Goal: Transaction & Acquisition: Purchase product/service

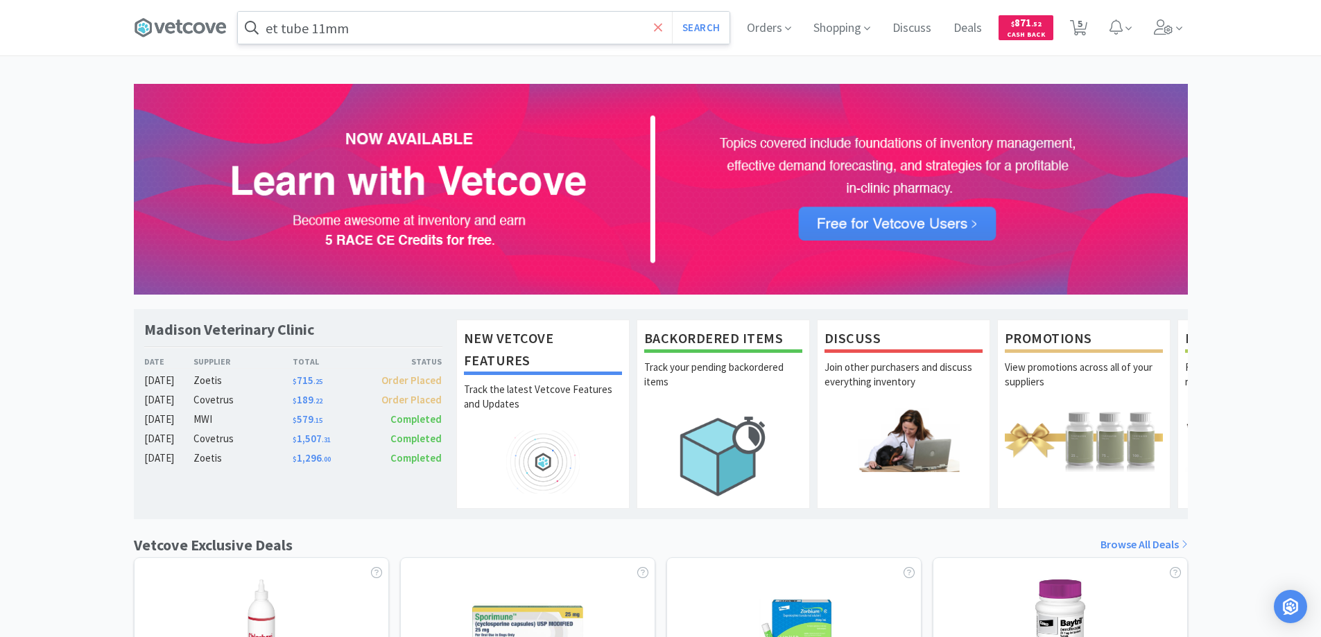
click at [655, 30] on icon at bounding box center [658, 27] width 8 height 8
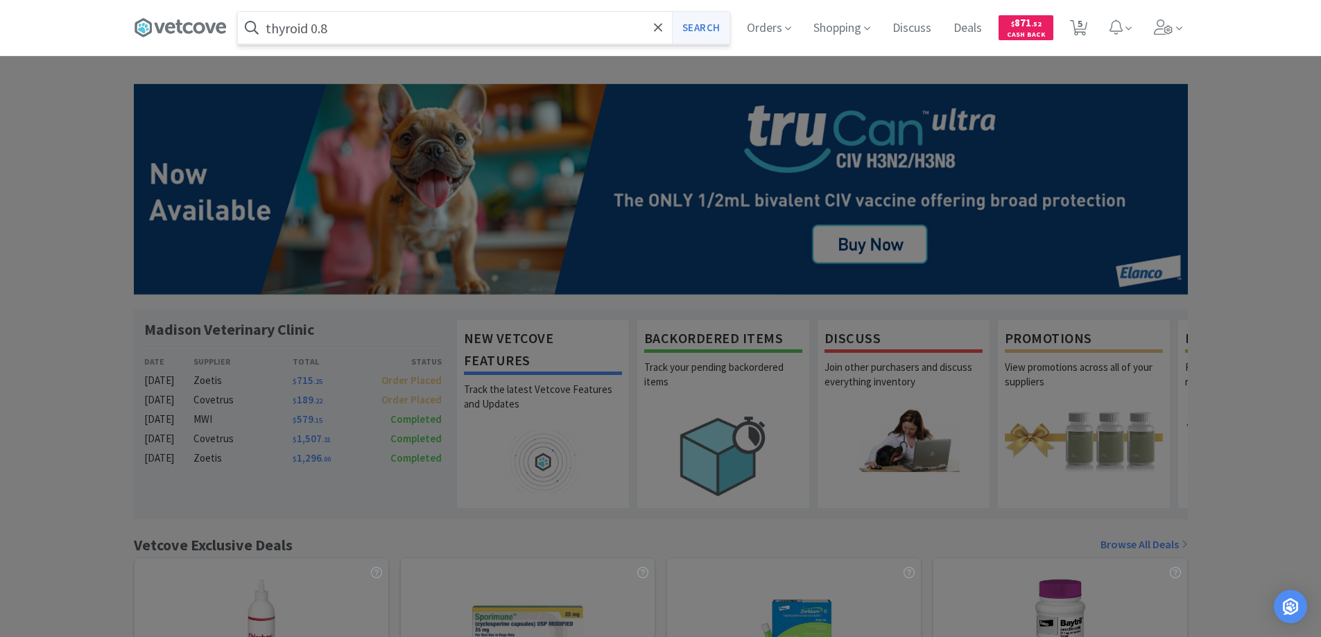
type input "thyroid 0.8"
click at [698, 23] on button "Search" at bounding box center [701, 28] width 58 height 32
select select "2"
select select "1"
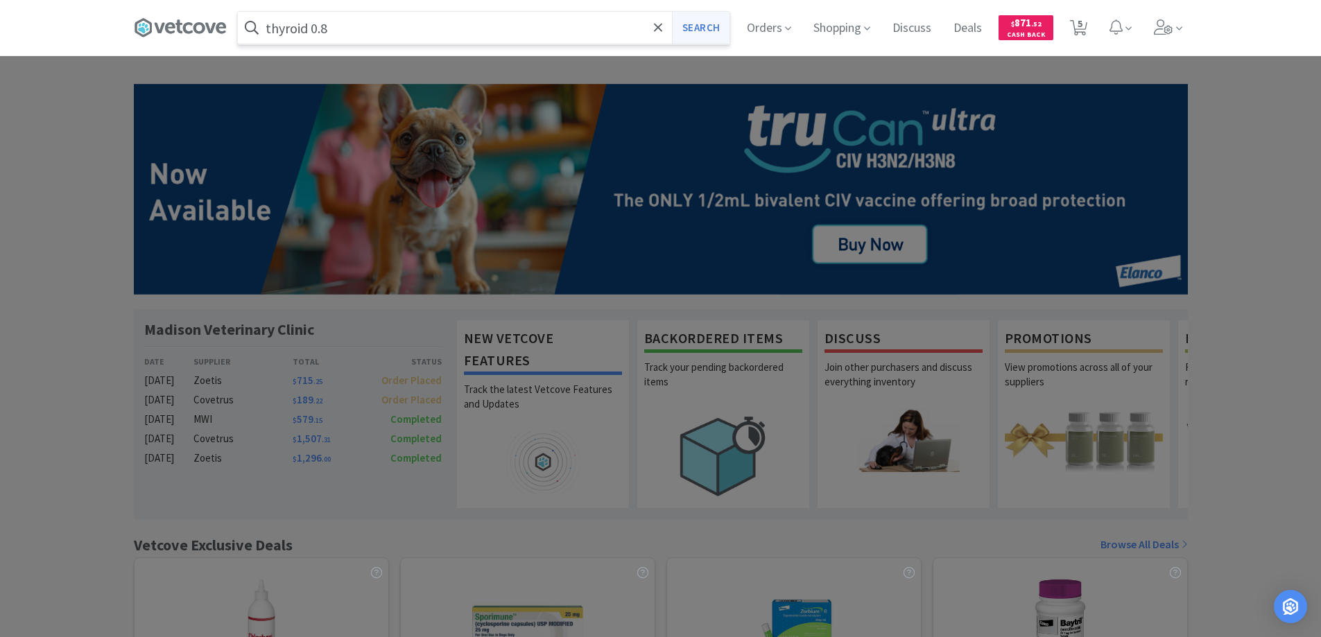
select select "2"
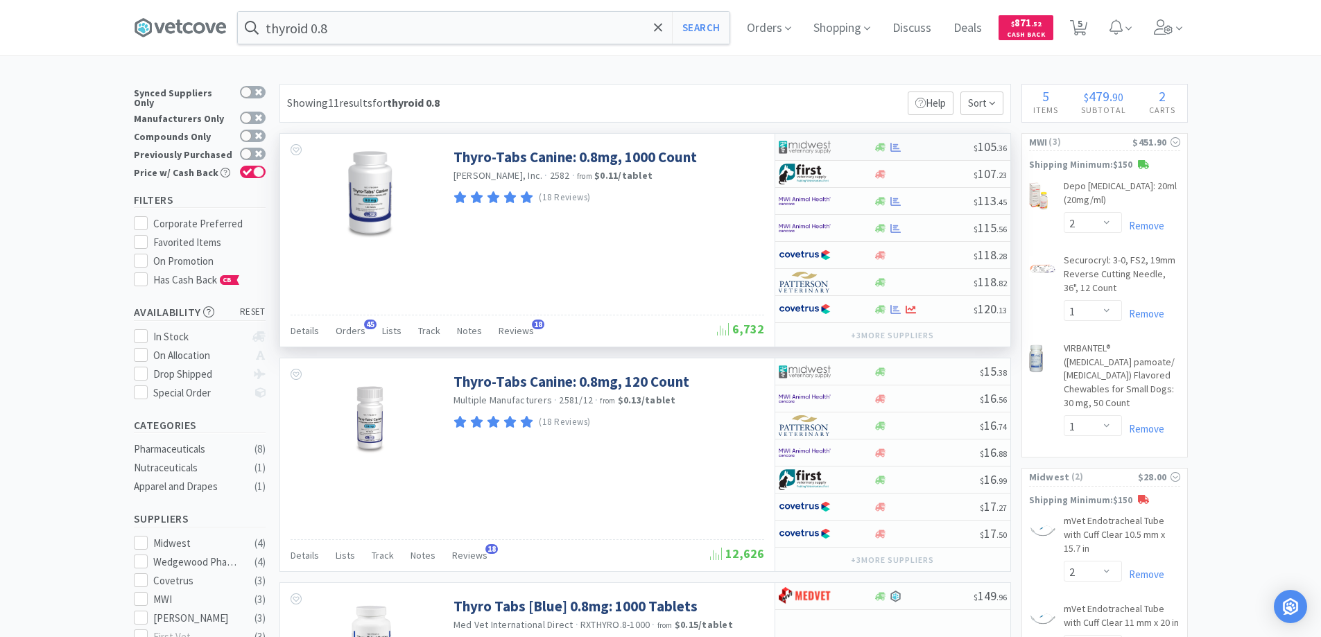
click at [857, 144] on div at bounding box center [826, 147] width 95 height 24
select select "1"
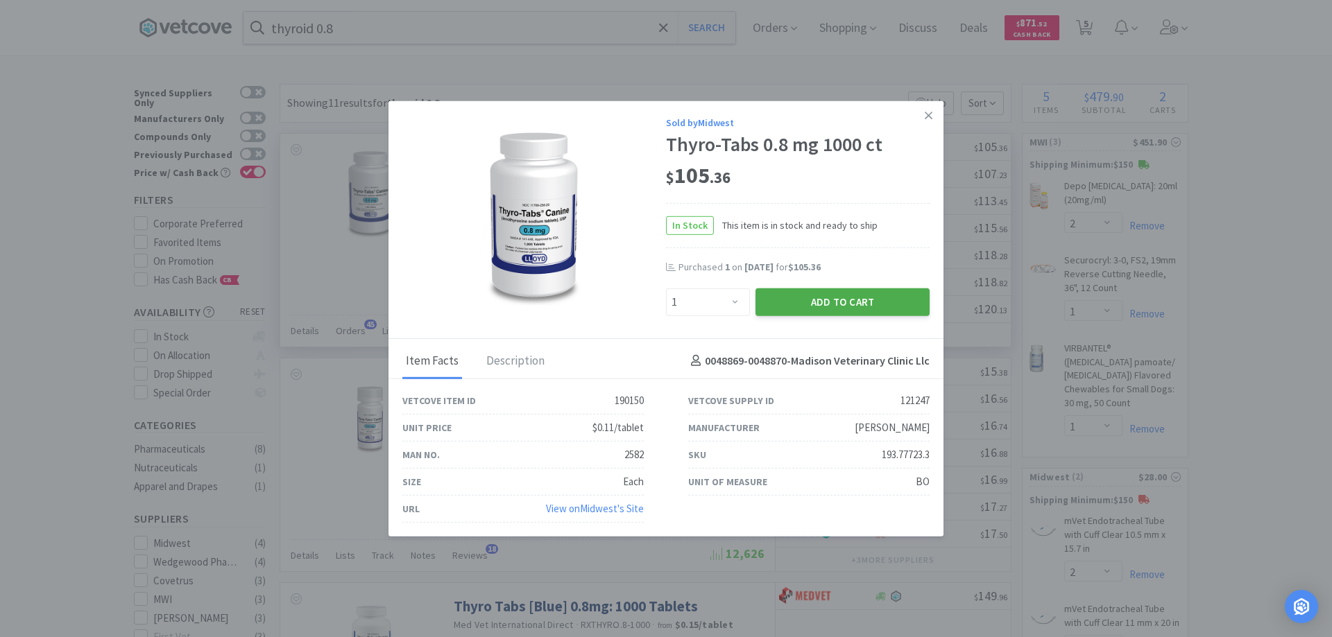
click at [826, 300] on button "Add to Cart" at bounding box center [842, 302] width 174 height 28
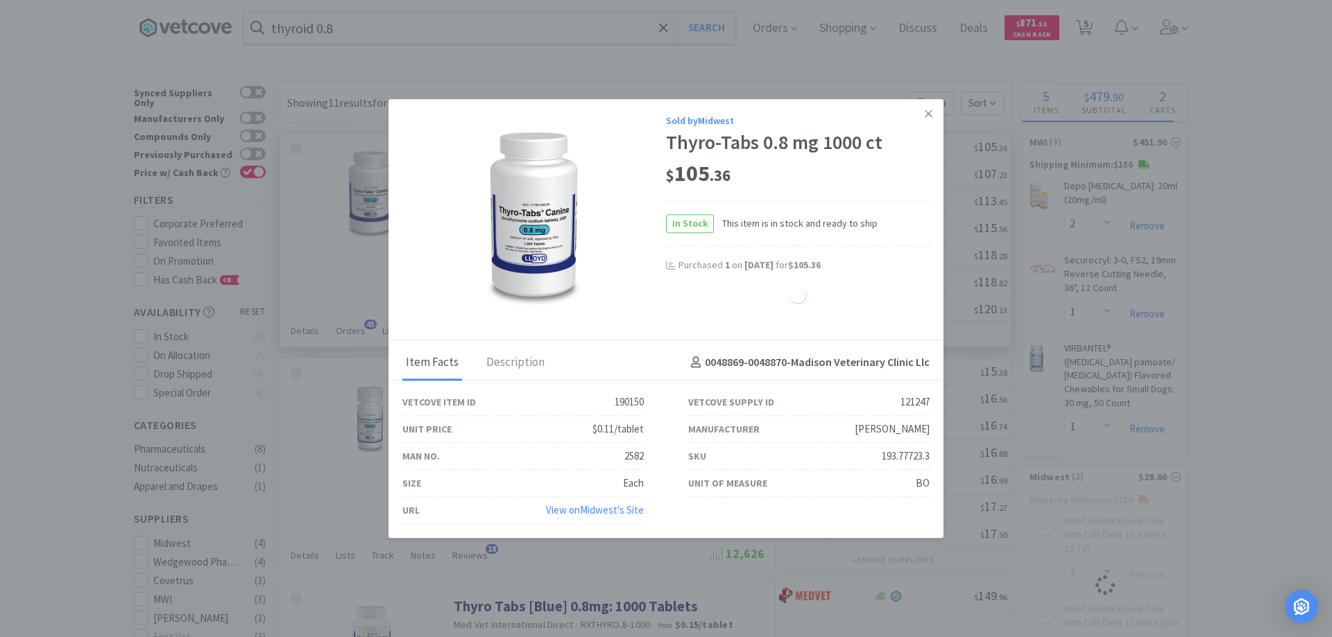
select select "1"
select select "2"
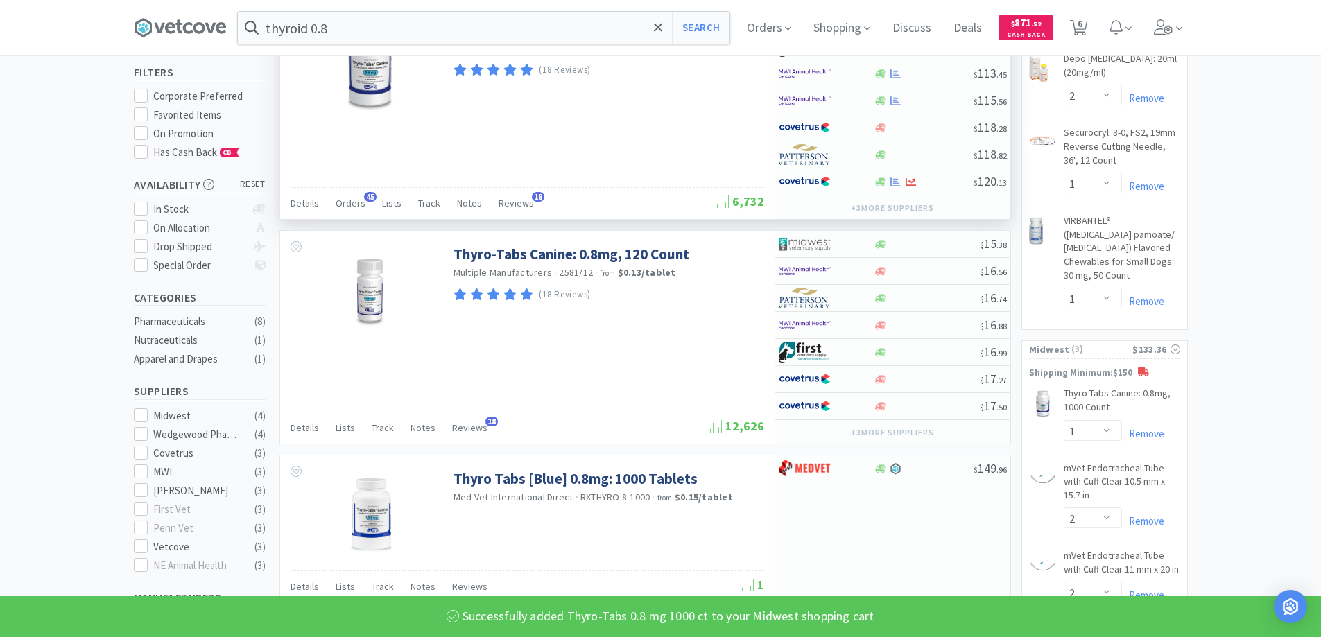
scroll to position [139, 0]
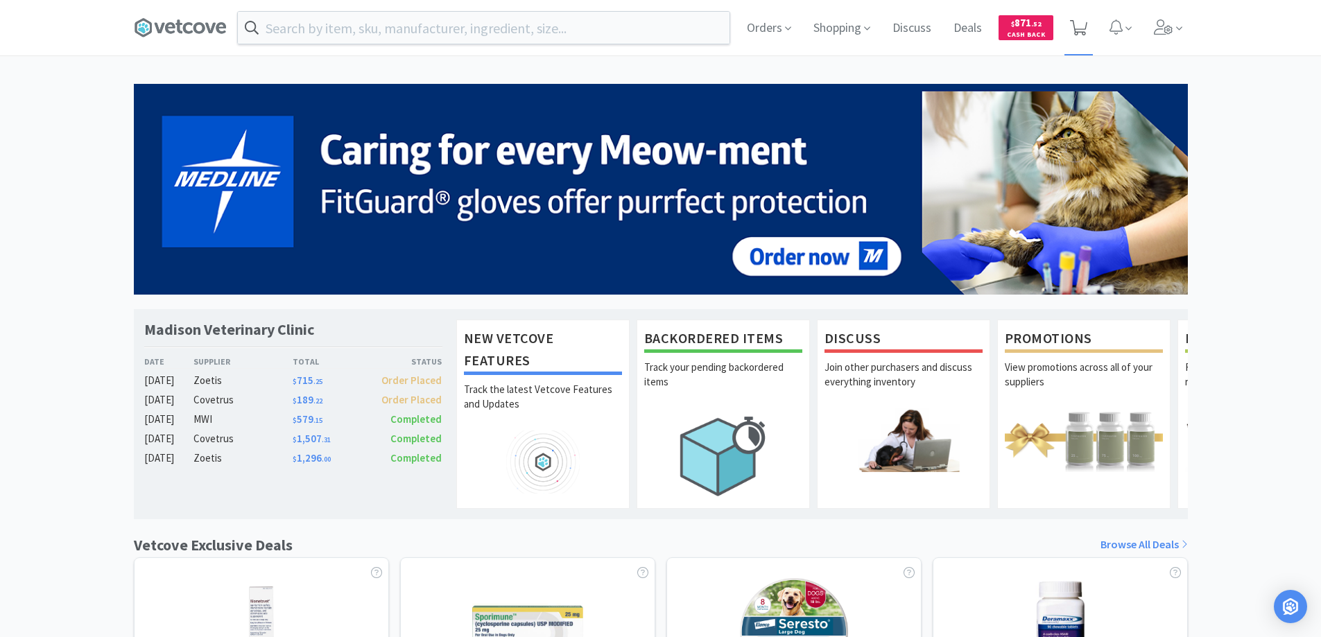
click at [1081, 22] on icon at bounding box center [1078, 27] width 17 height 15
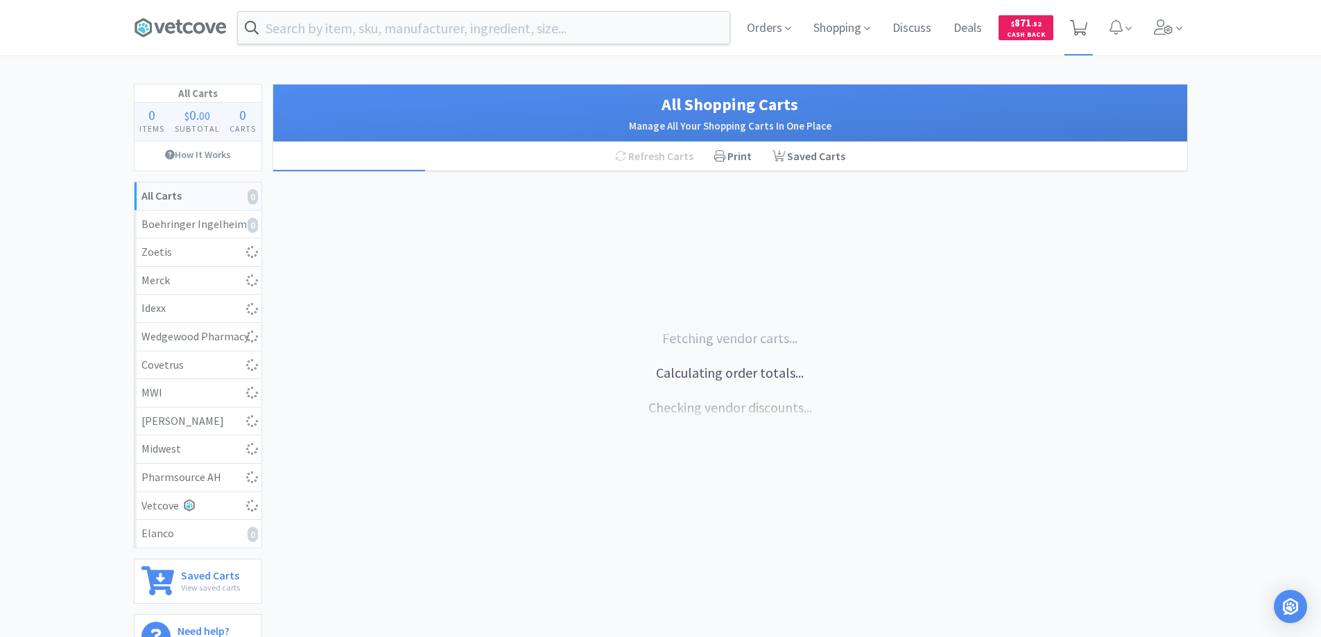
select select "1"
select select "2"
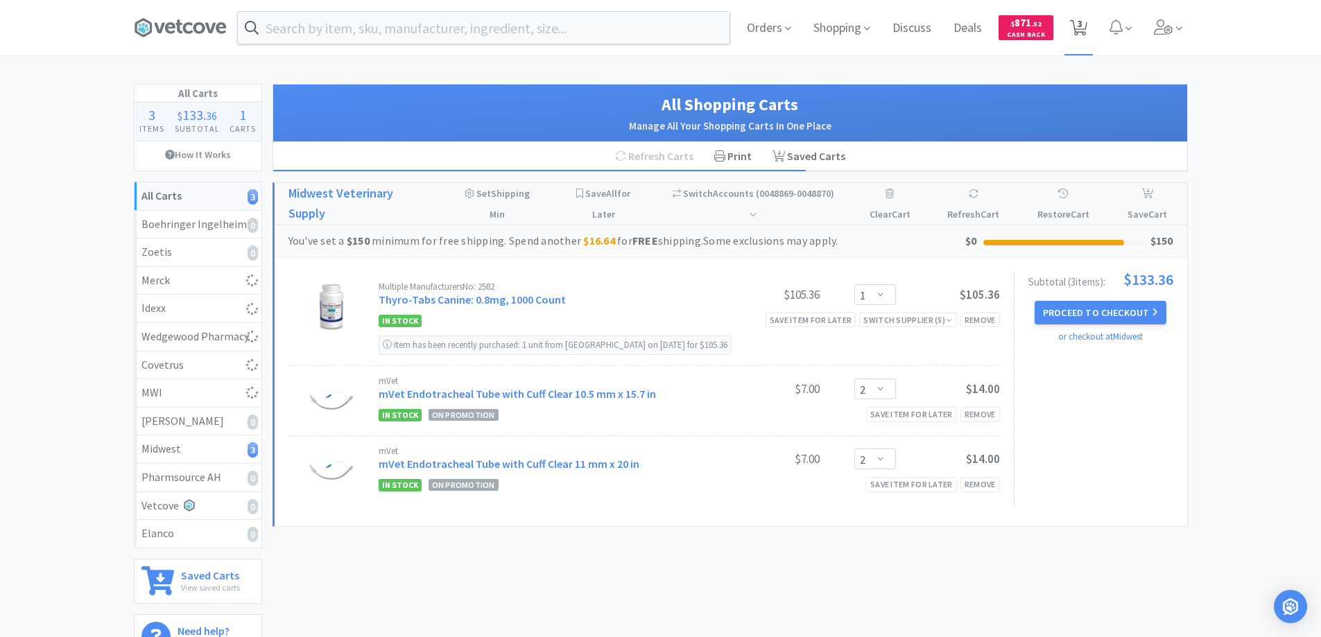
select select "2"
select select "1"
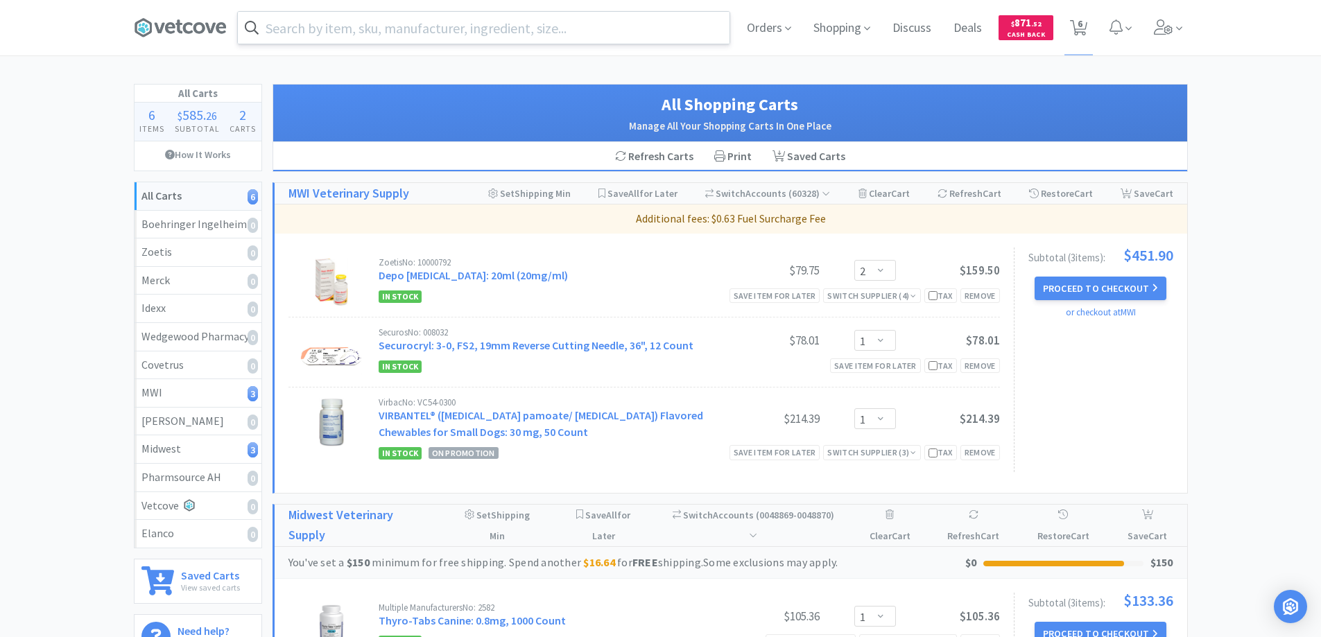
click at [289, 24] on input "text" at bounding box center [484, 28] width 492 height 32
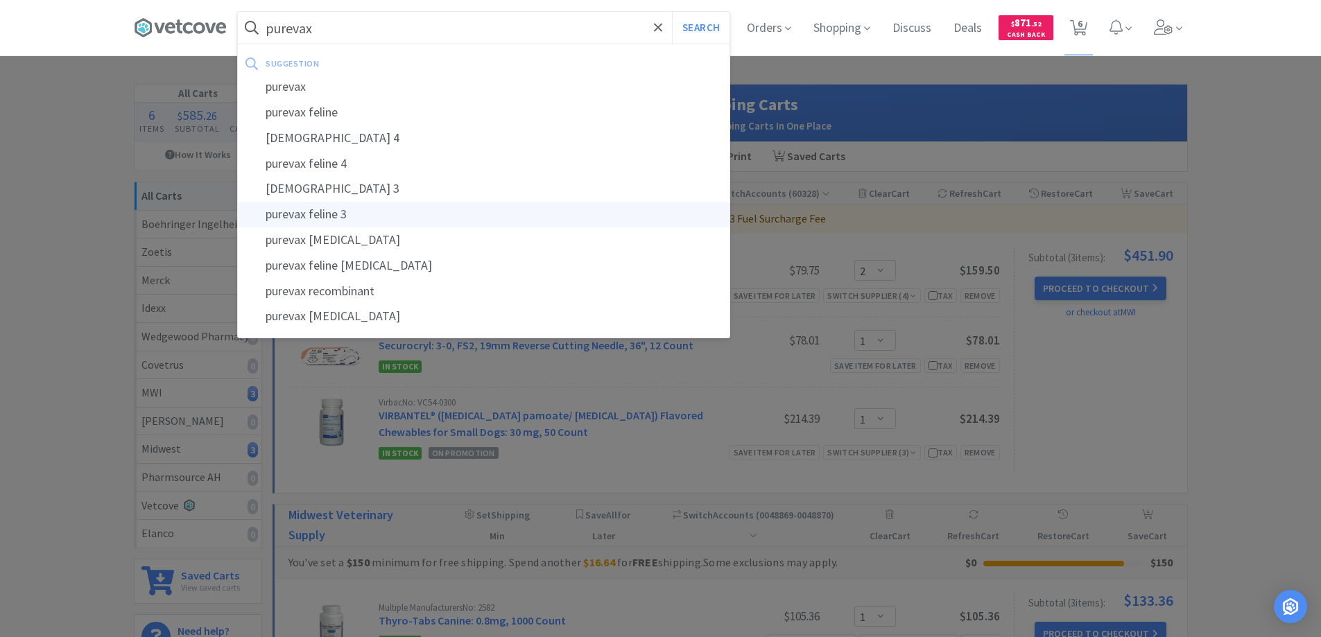
click at [323, 212] on div "purevax feline 3" at bounding box center [484, 215] width 492 height 26
type input "purevax feline 3"
select select "2"
select select "1"
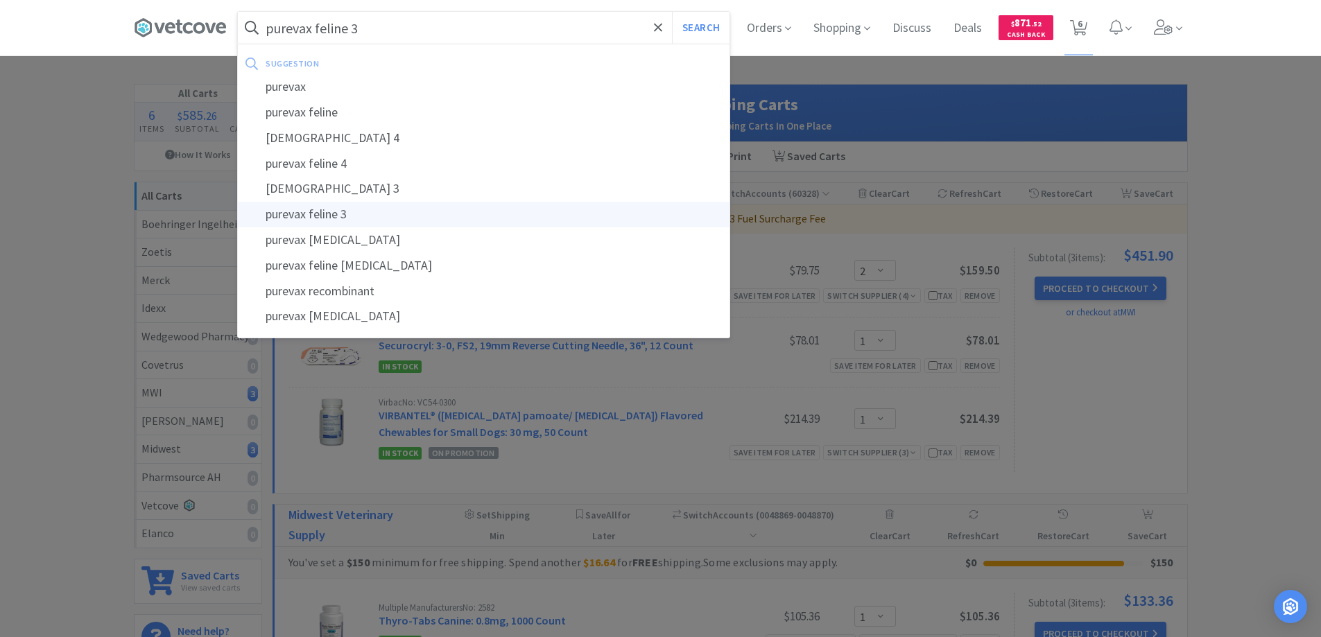
select select "1"
select select "2"
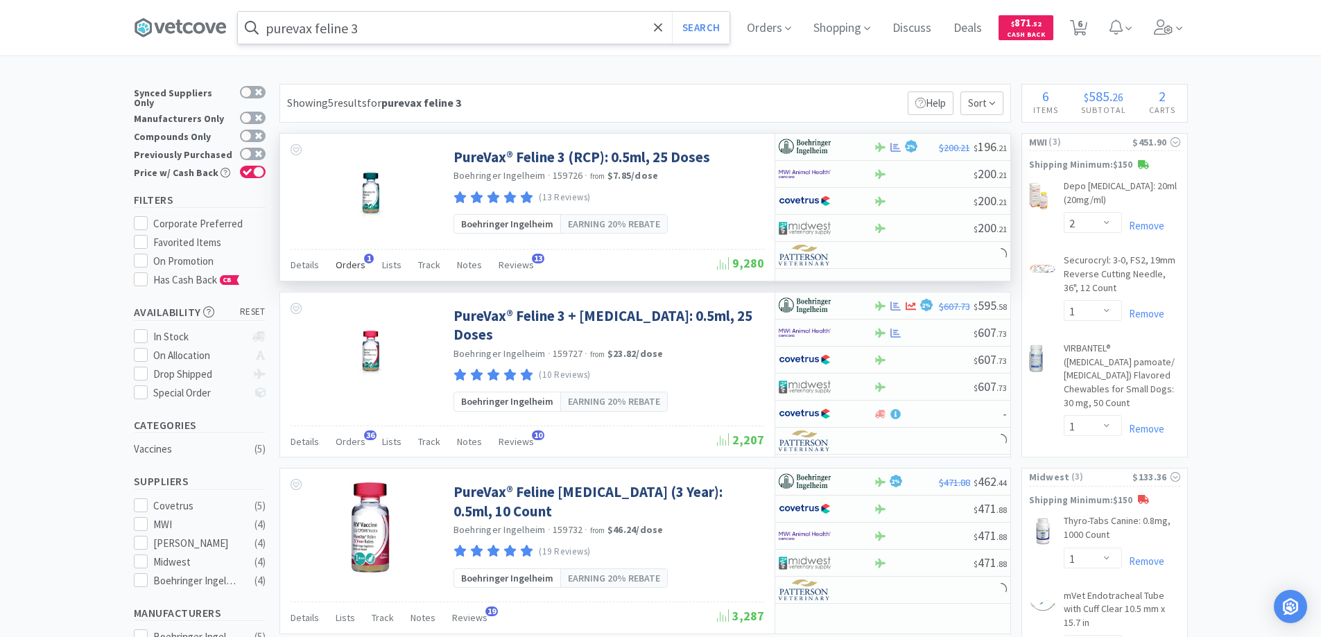
click at [366, 256] on span "1" at bounding box center [369, 259] width 10 height 10
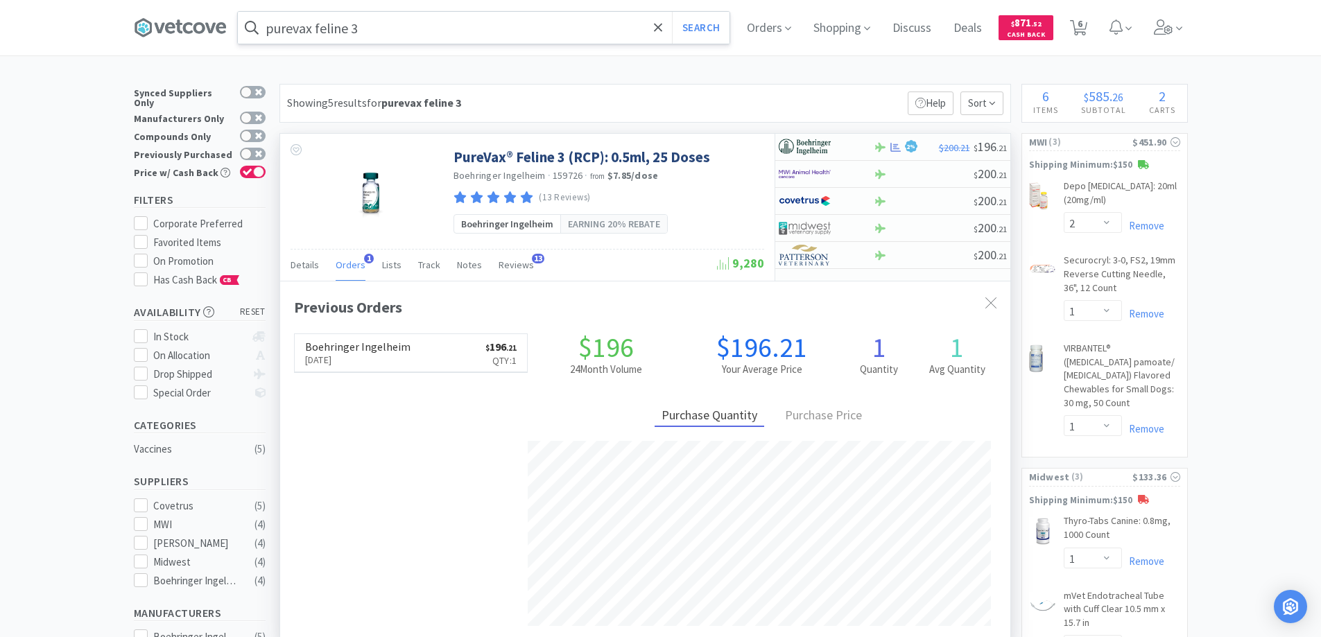
scroll to position [359, 730]
click at [983, 302] on div at bounding box center [991, 304] width 25 height 32
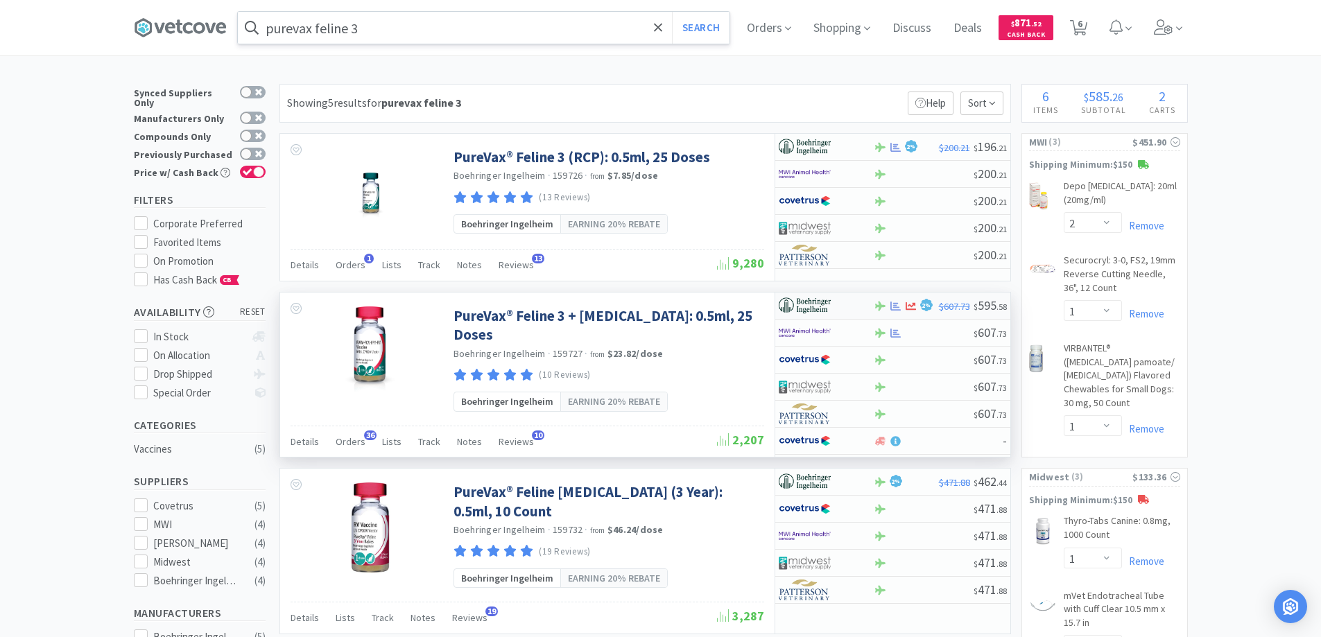
click at [850, 304] on div at bounding box center [817, 306] width 76 height 24
select select "1"
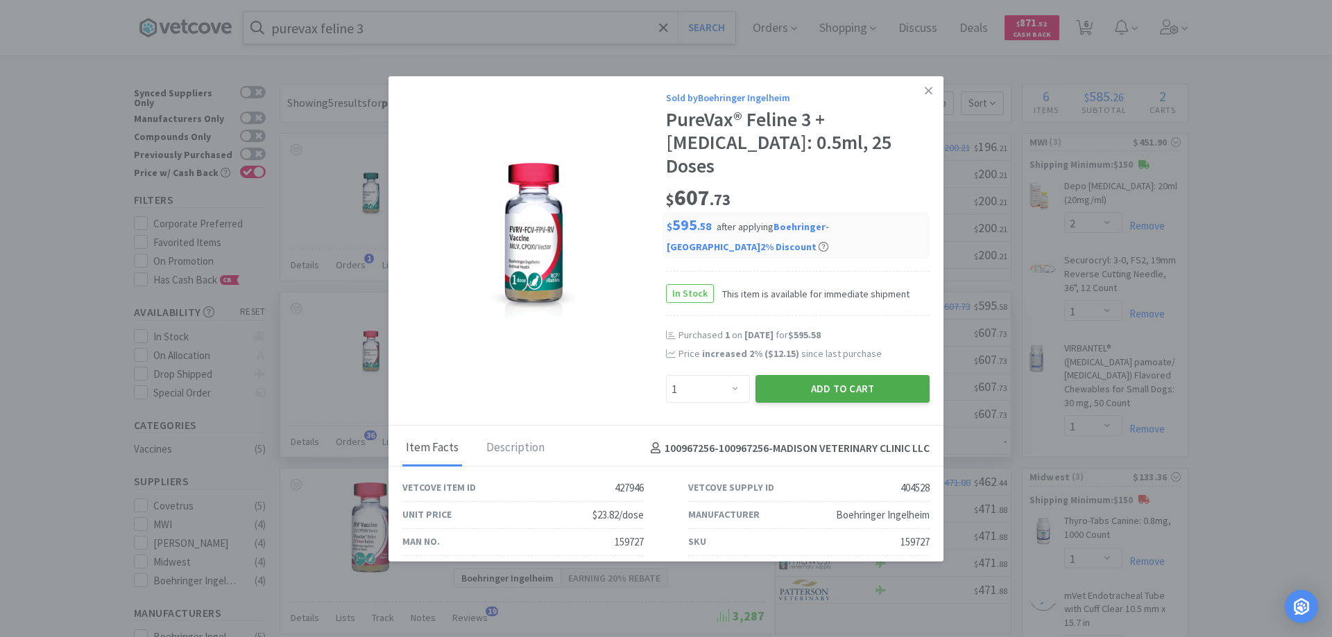
click at [805, 375] on button "Add to Cart" at bounding box center [842, 389] width 174 height 28
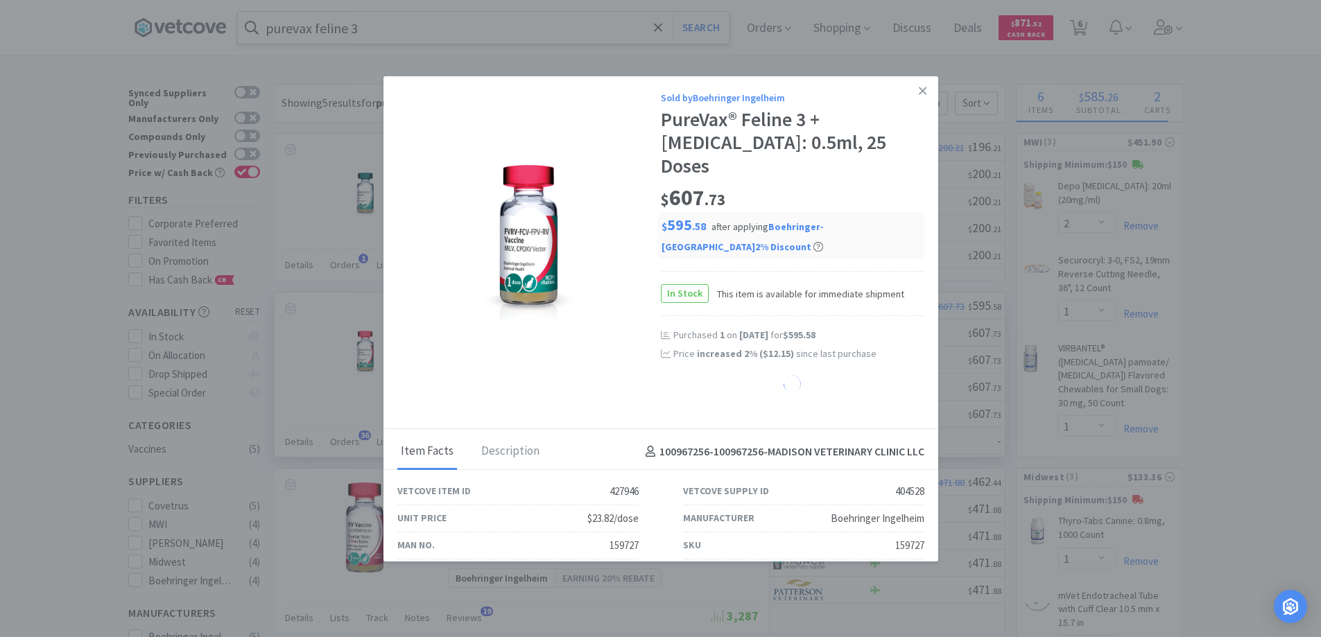
select select "1"
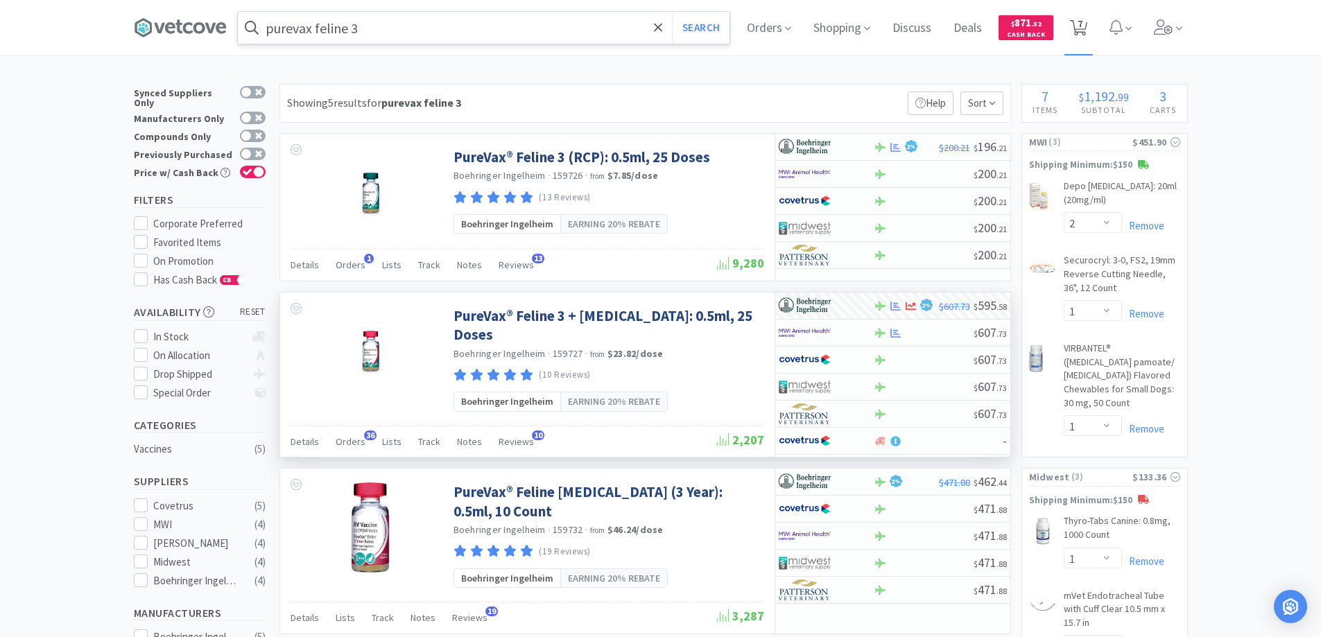
click at [1083, 22] on span "7" at bounding box center [1080, 23] width 5 height 55
select select "1"
select select "2"
select select "1"
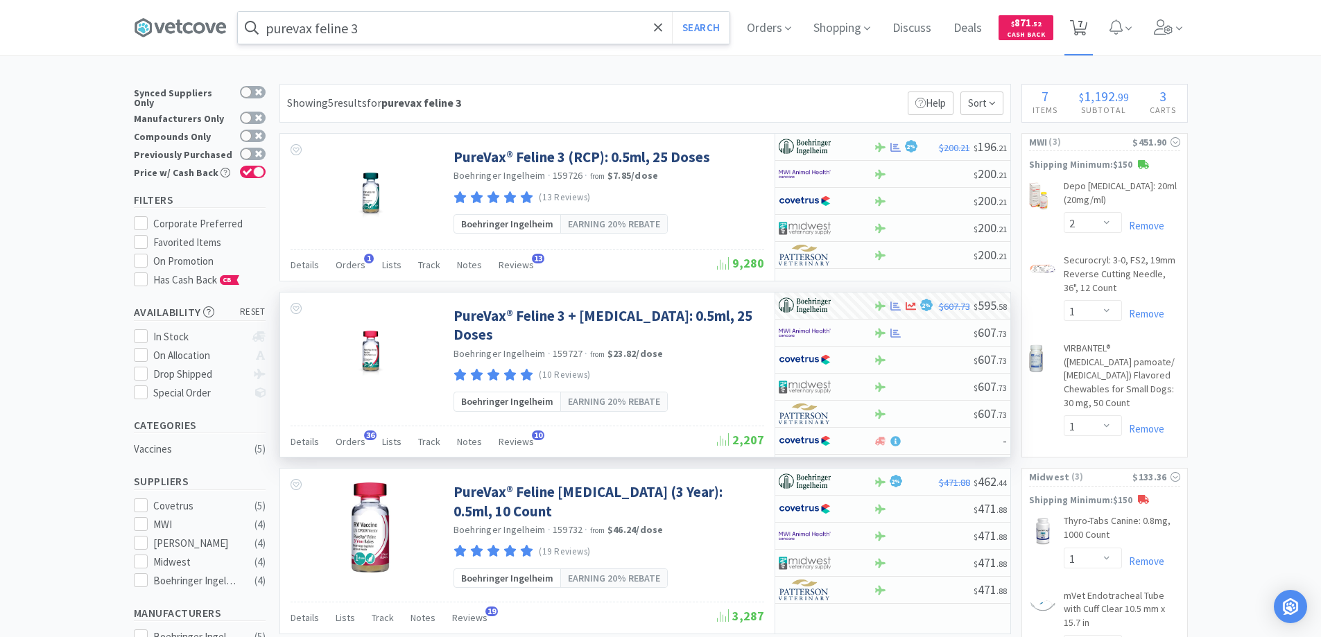
select select "1"
select select "2"
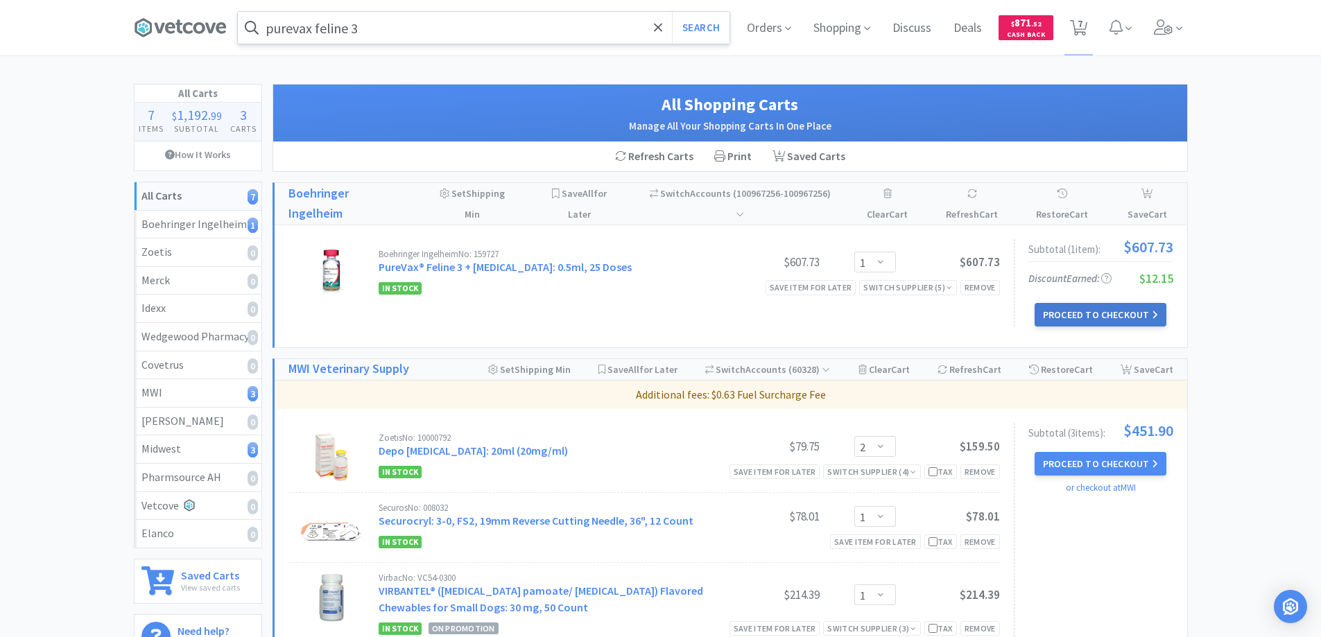
click at [1062, 309] on button "Proceed to Checkout" at bounding box center [1101, 315] width 132 height 24
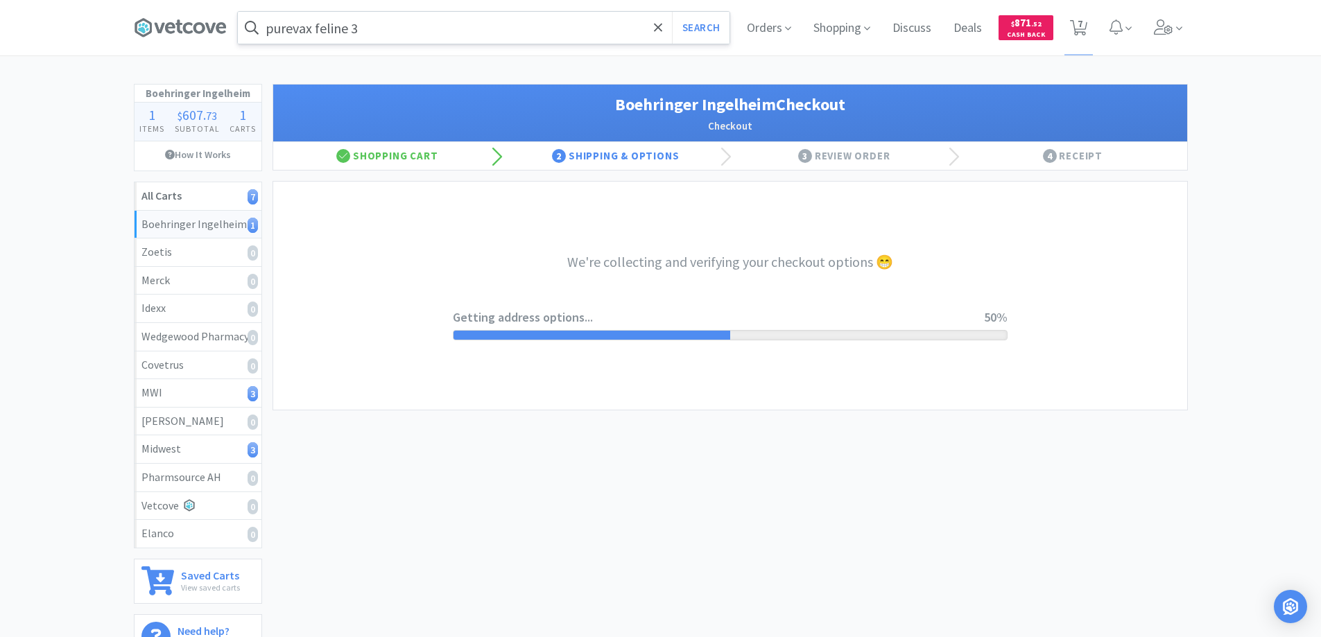
select select "invoice"
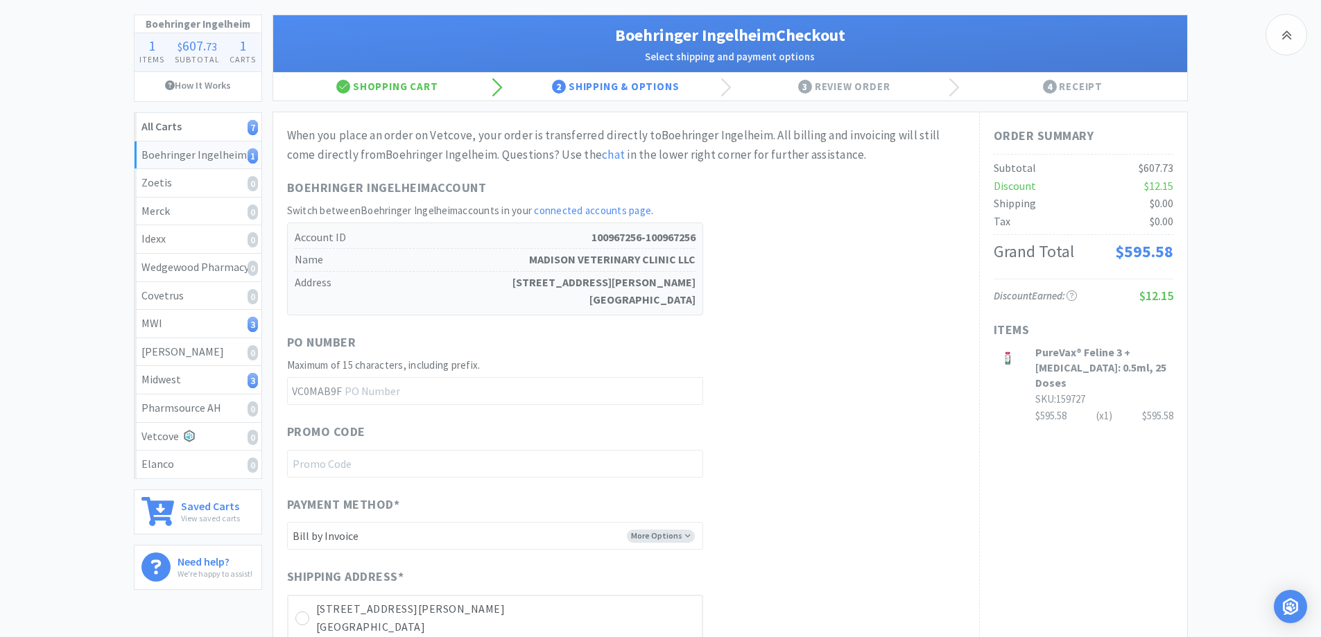
scroll to position [347, 0]
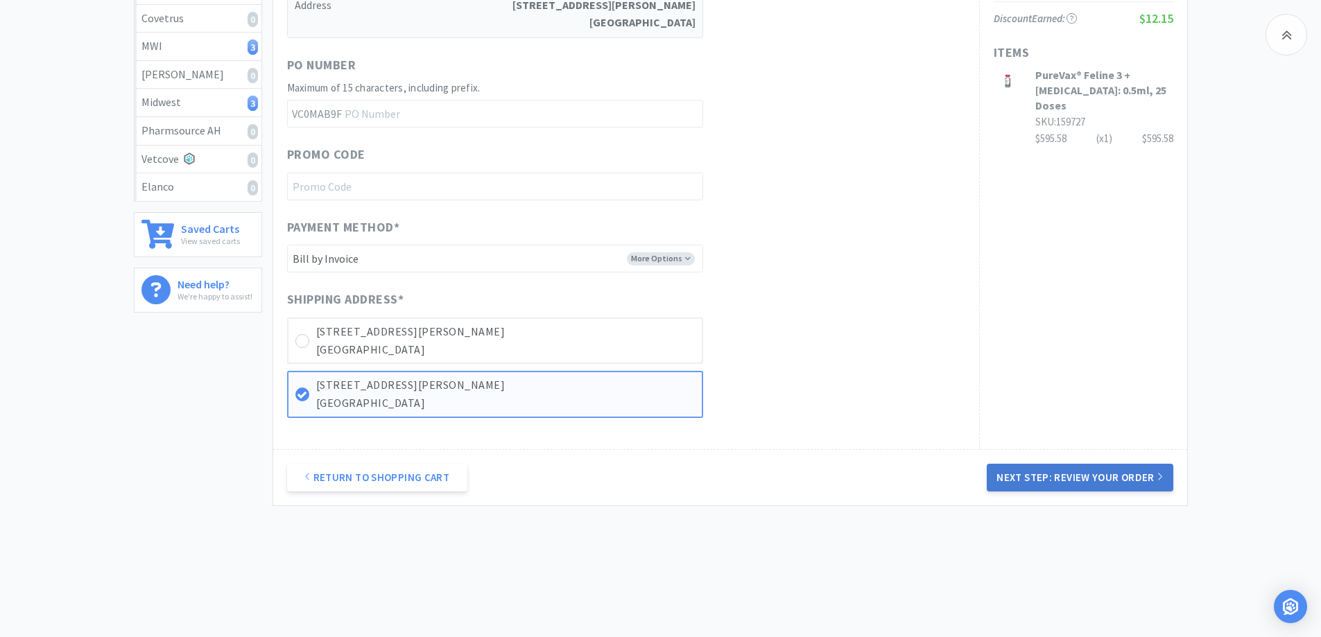
click at [1058, 475] on button "Next Step: Review Your Order" at bounding box center [1080, 478] width 186 height 28
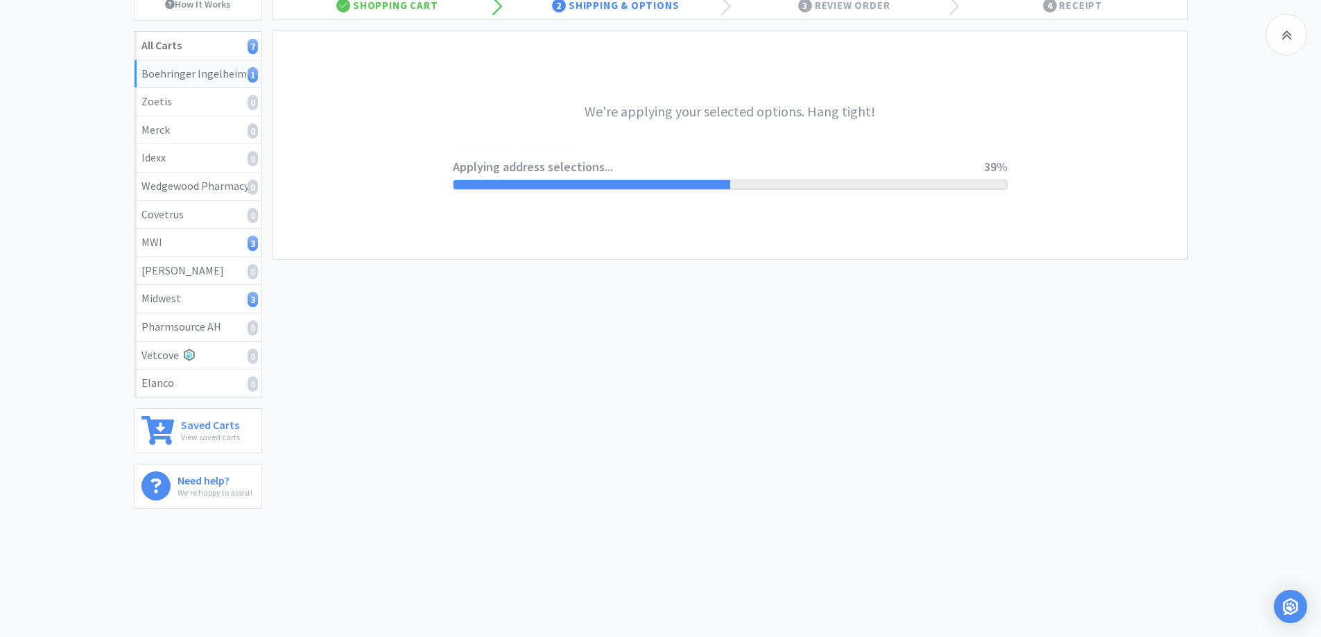
scroll to position [0, 0]
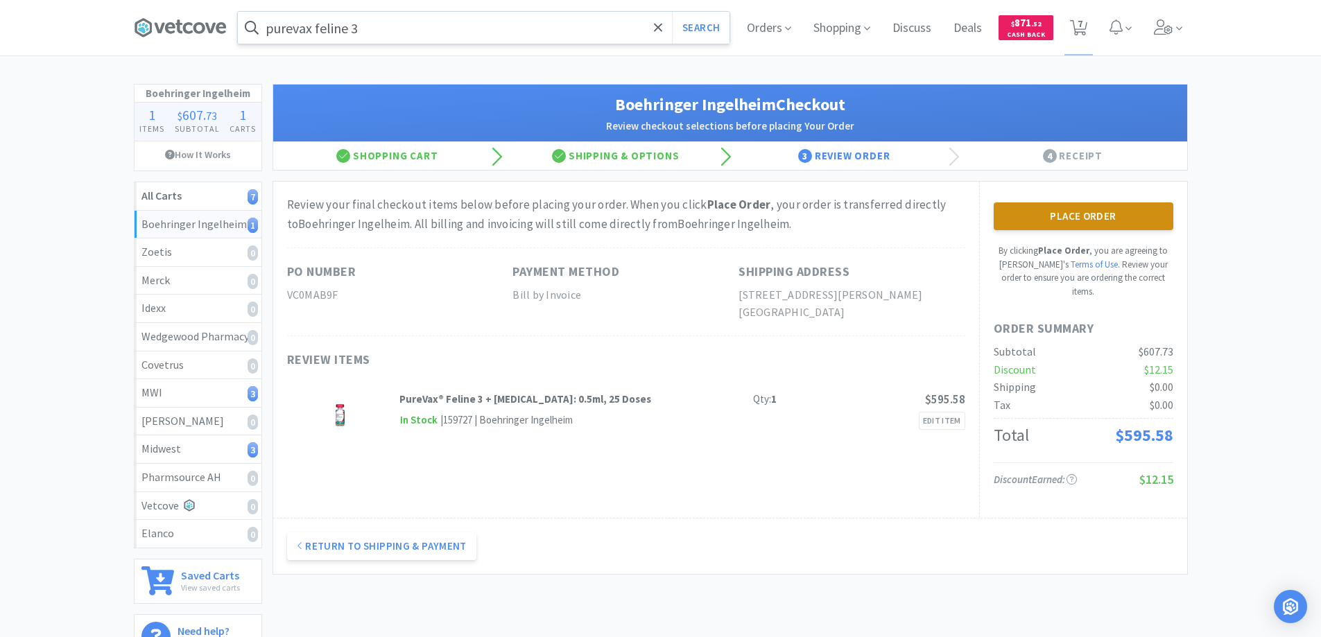
click at [1072, 216] on button "Place Order" at bounding box center [1084, 217] width 180 height 28
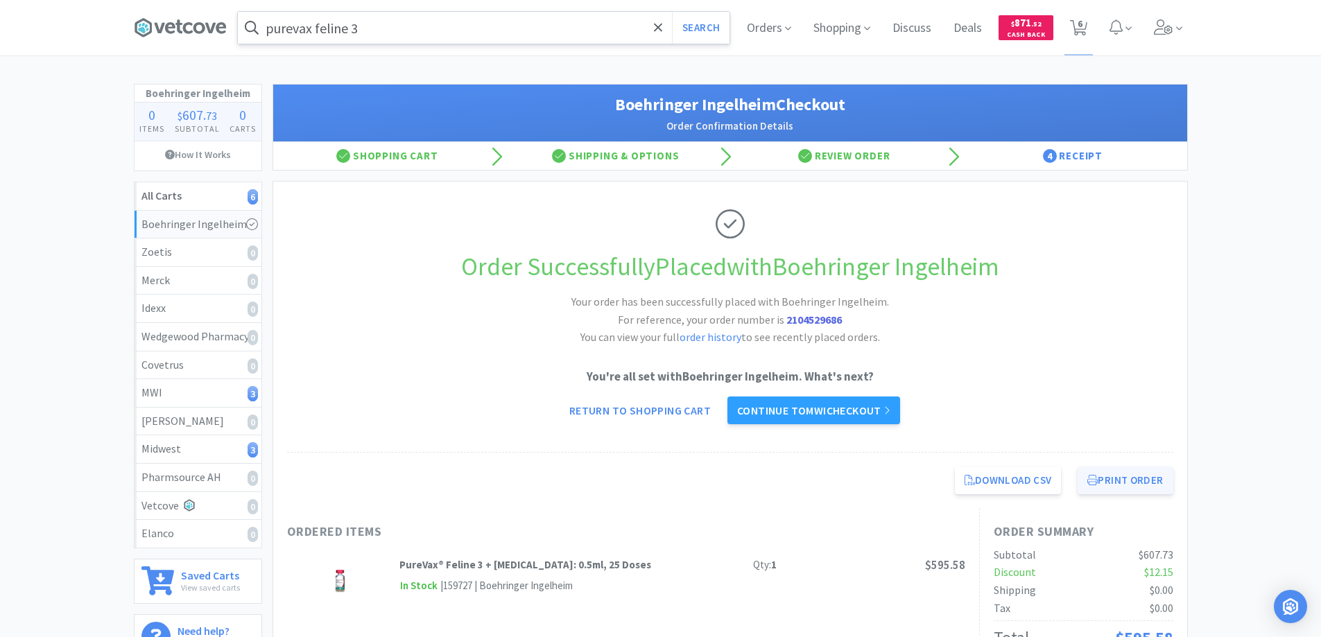
click at [1118, 475] on button "Print Order" at bounding box center [1125, 481] width 95 height 28
click at [1078, 25] on span "6" at bounding box center [1080, 23] width 5 height 55
select select "2"
select select "1"
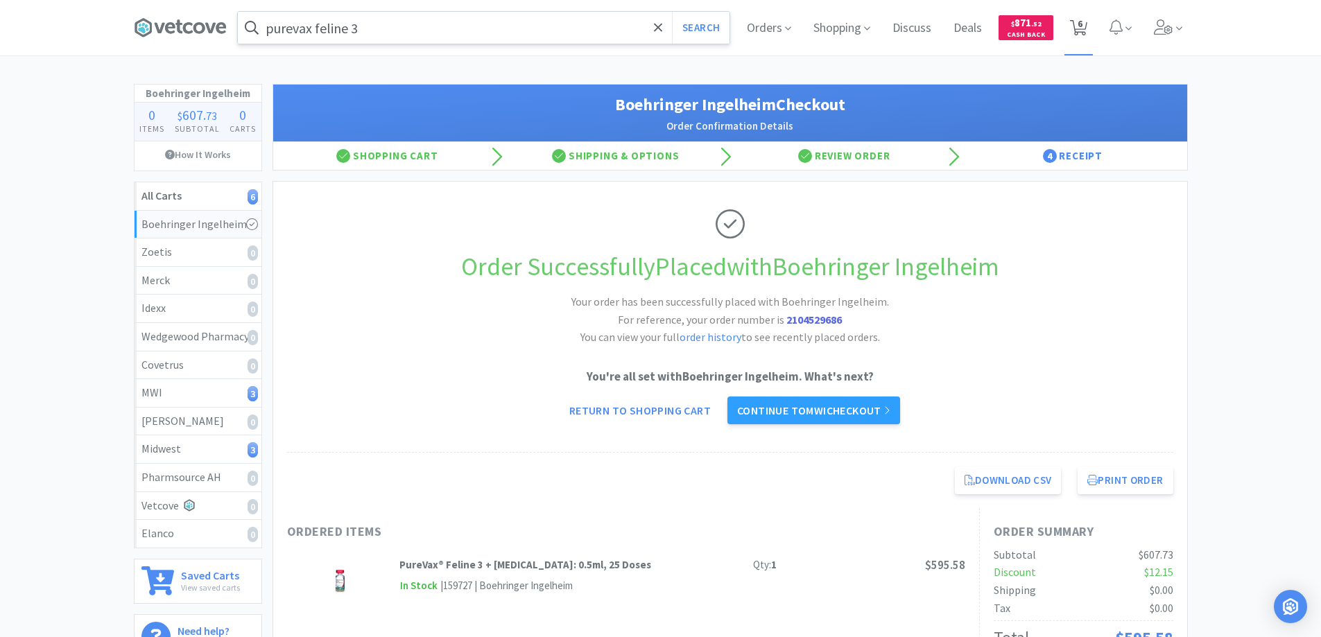
select select "1"
select select "2"
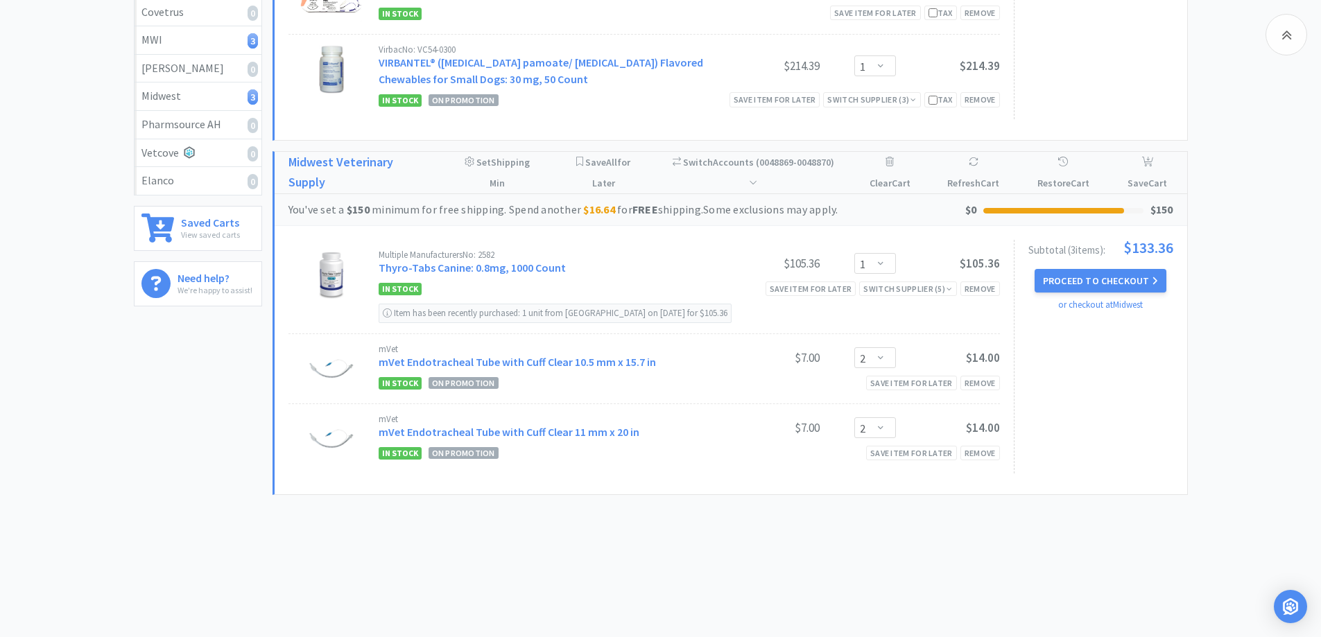
scroll to position [76, 0]
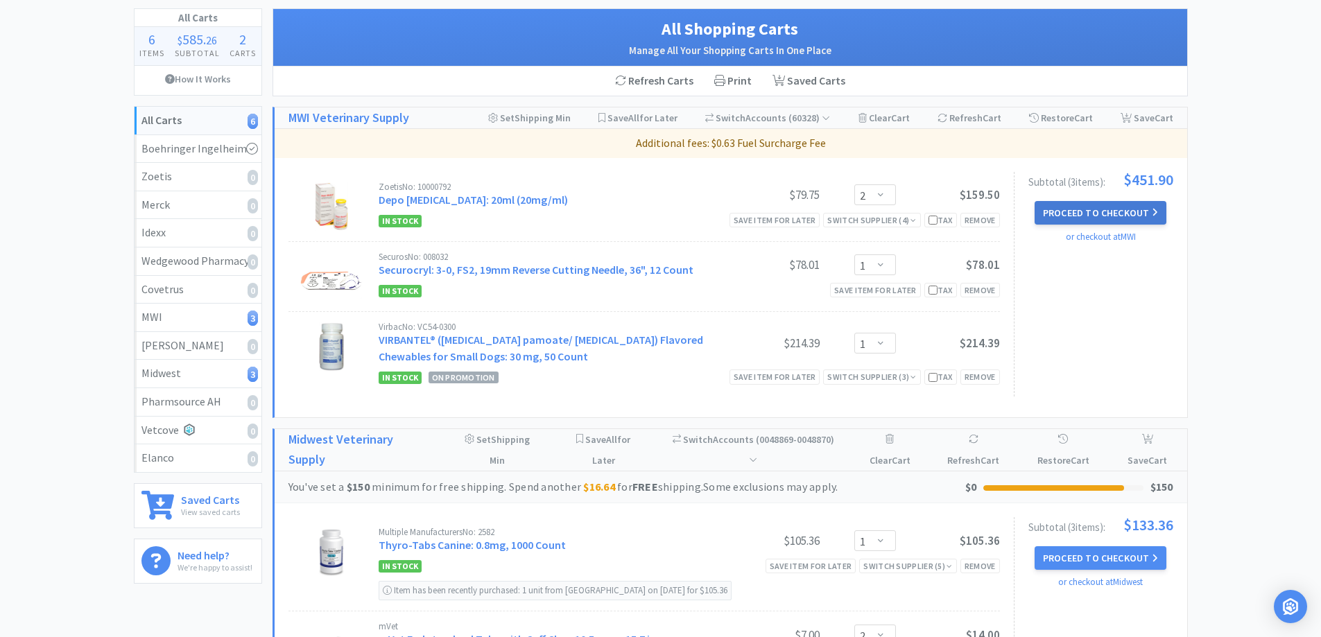
click at [1059, 210] on button "Proceed to Checkout" at bounding box center [1101, 213] width 132 height 24
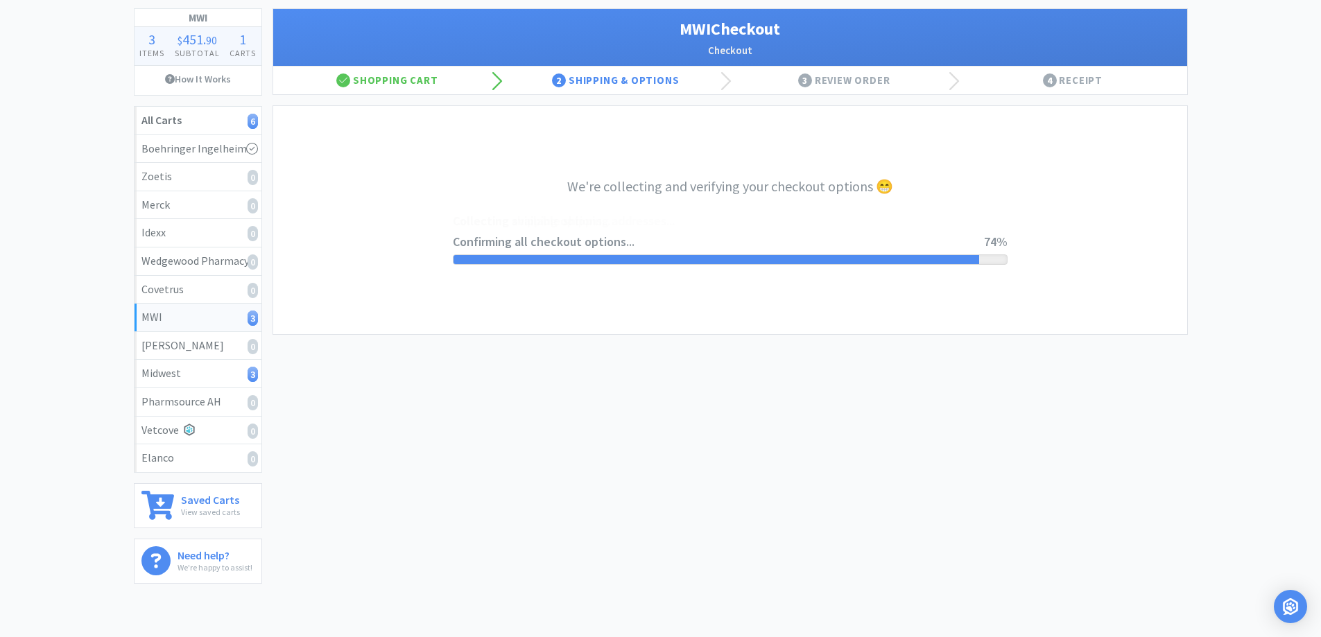
select select "STD_"
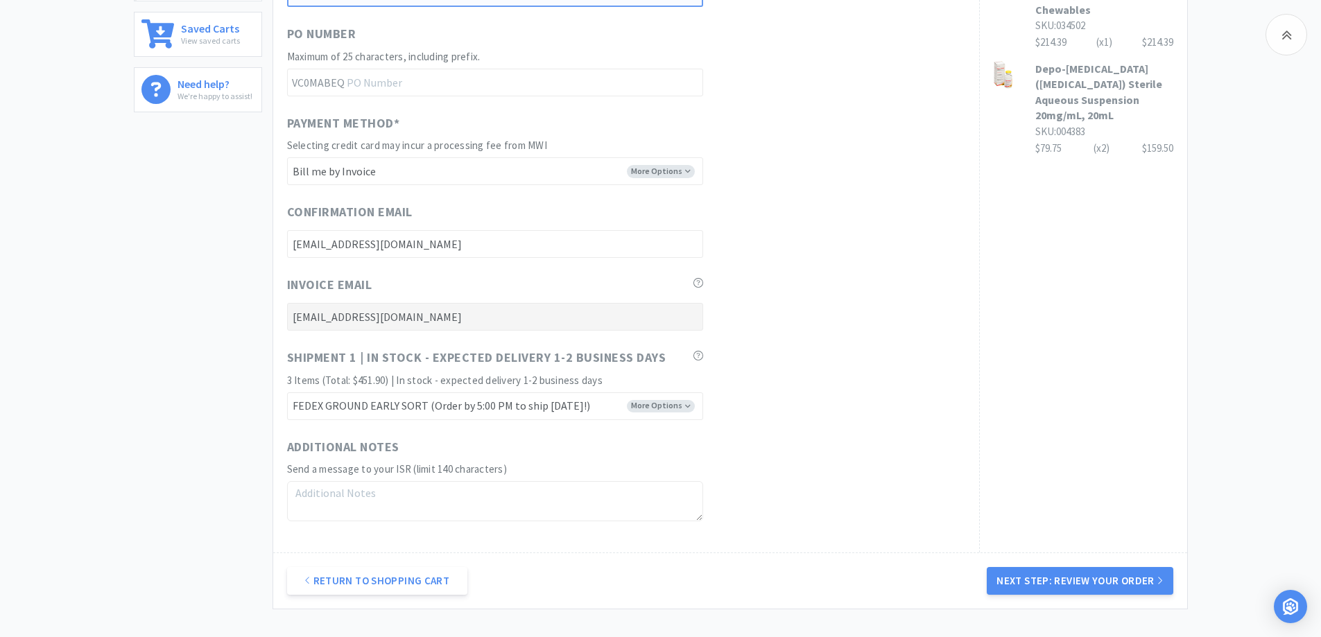
scroll to position [555, 0]
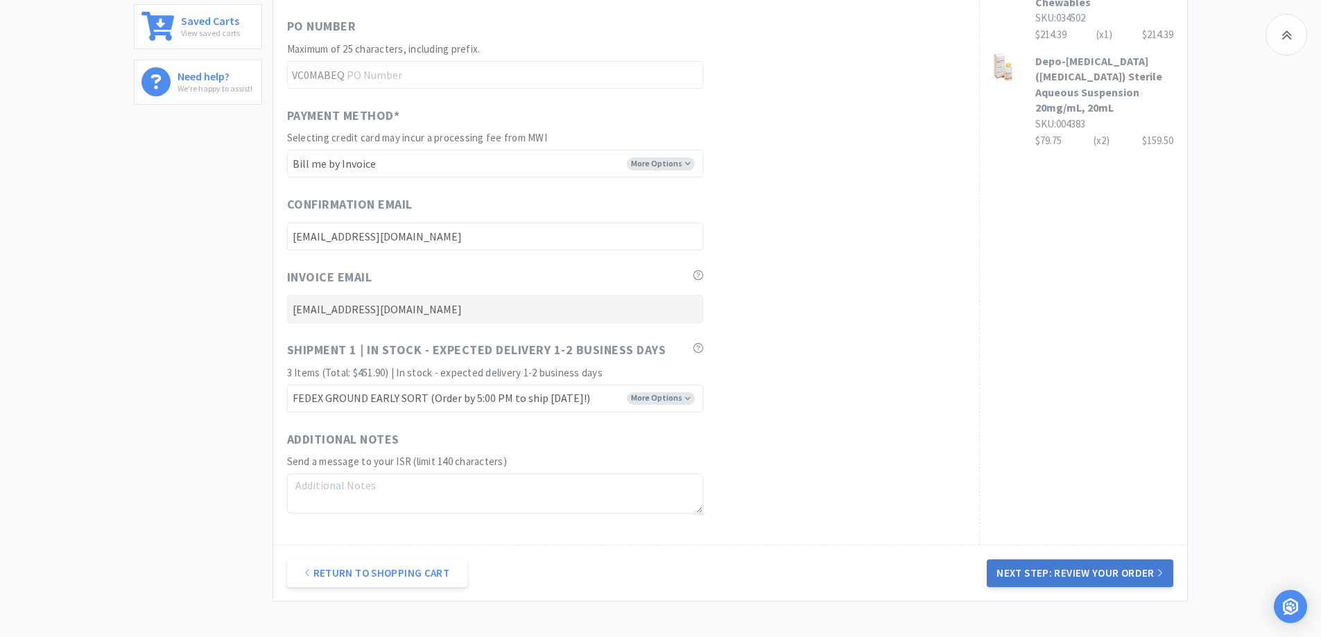
click at [1060, 572] on button "Next Step: Review Your Order" at bounding box center [1080, 574] width 186 height 28
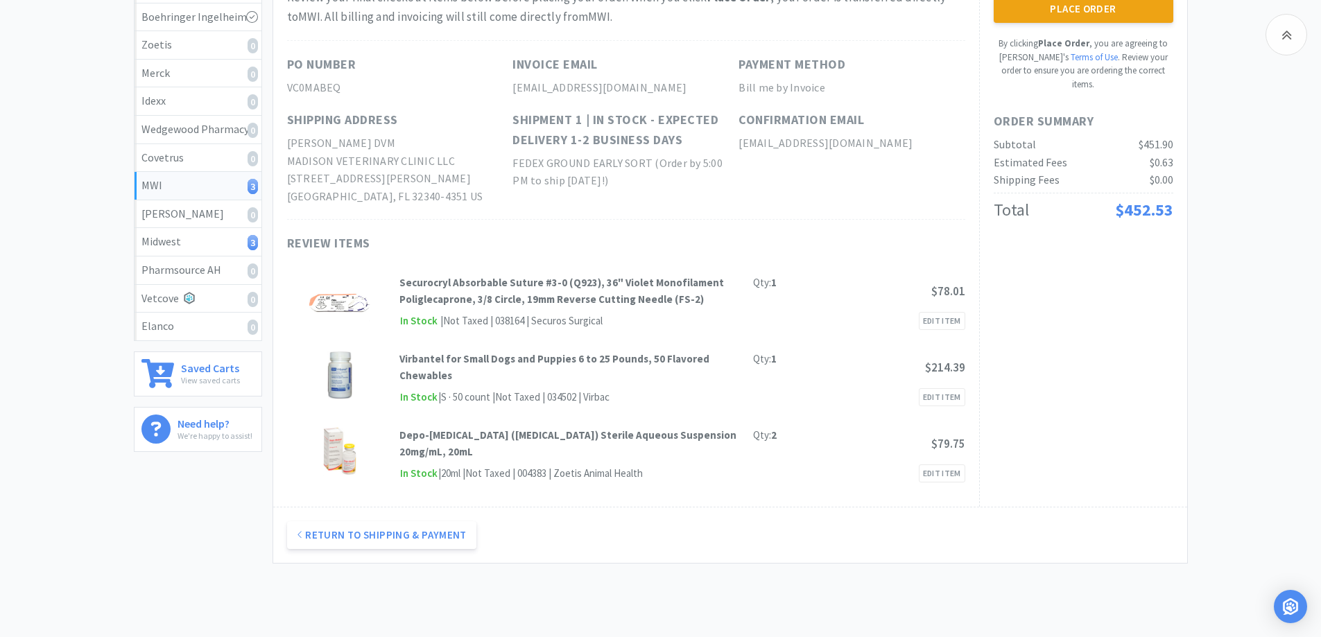
scroll to position [208, 0]
click at [1060, 6] on button "Place Order" at bounding box center [1084, 8] width 180 height 28
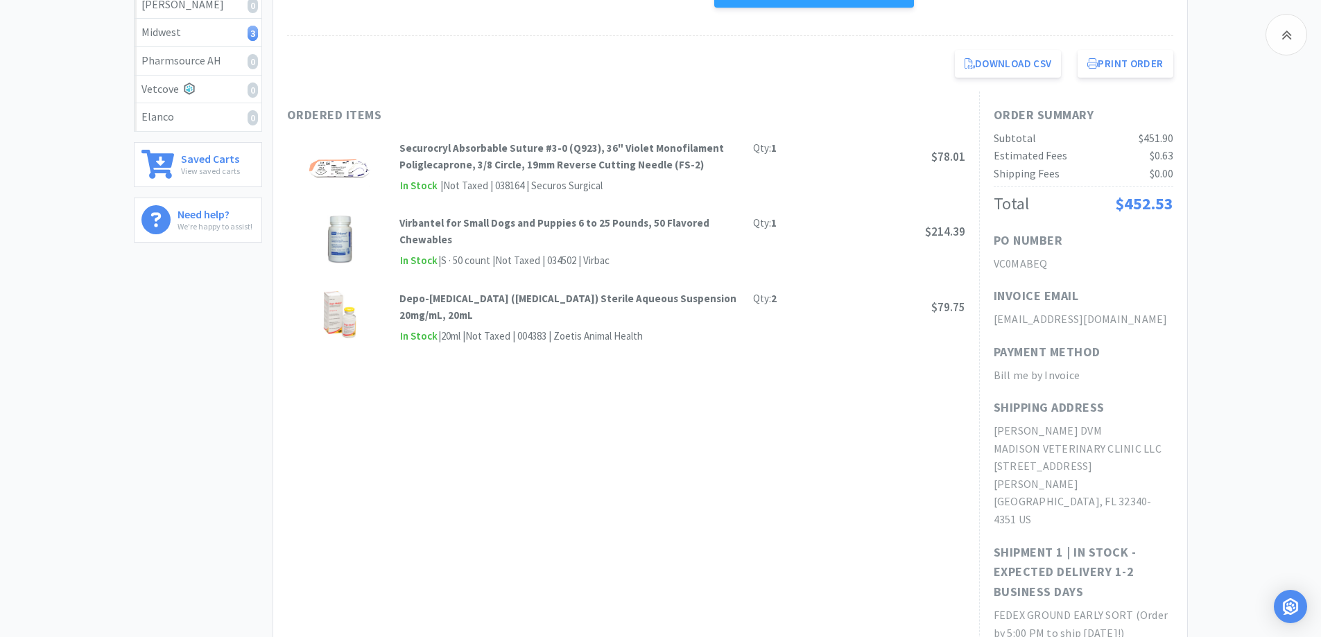
scroll to position [196, 0]
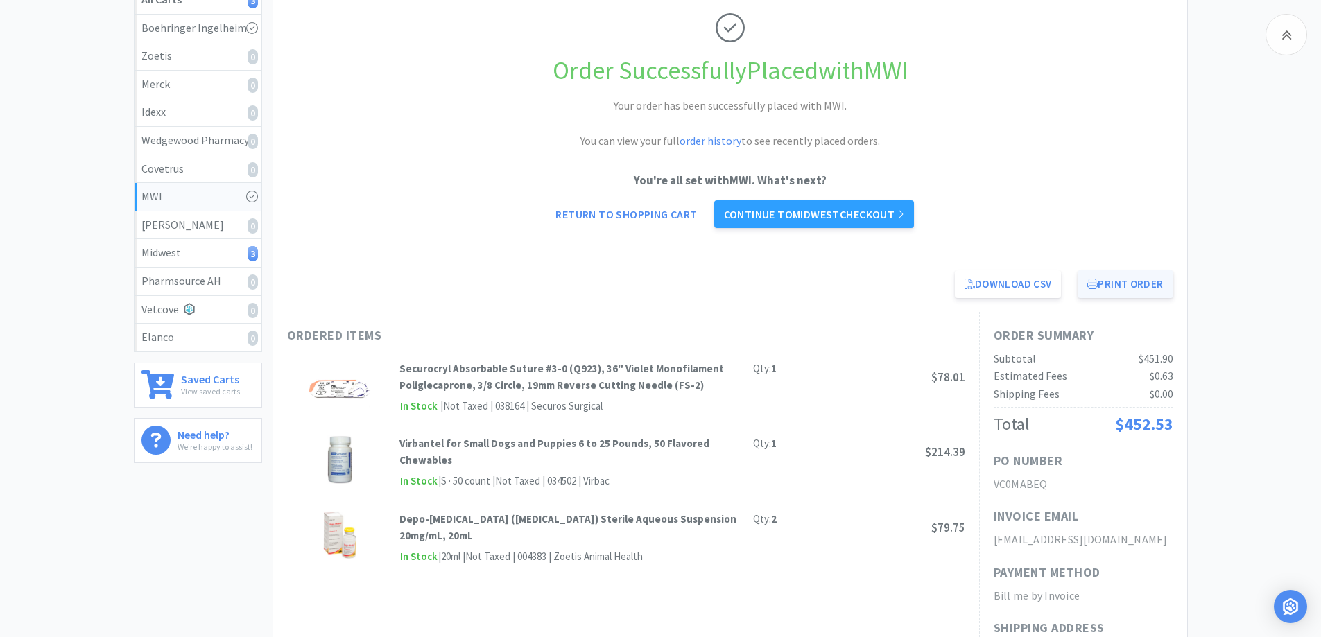
click at [1115, 282] on button "Print Order" at bounding box center [1125, 284] width 95 height 28
click at [802, 216] on link "Continue to Midwest checkout" at bounding box center [814, 214] width 200 height 28
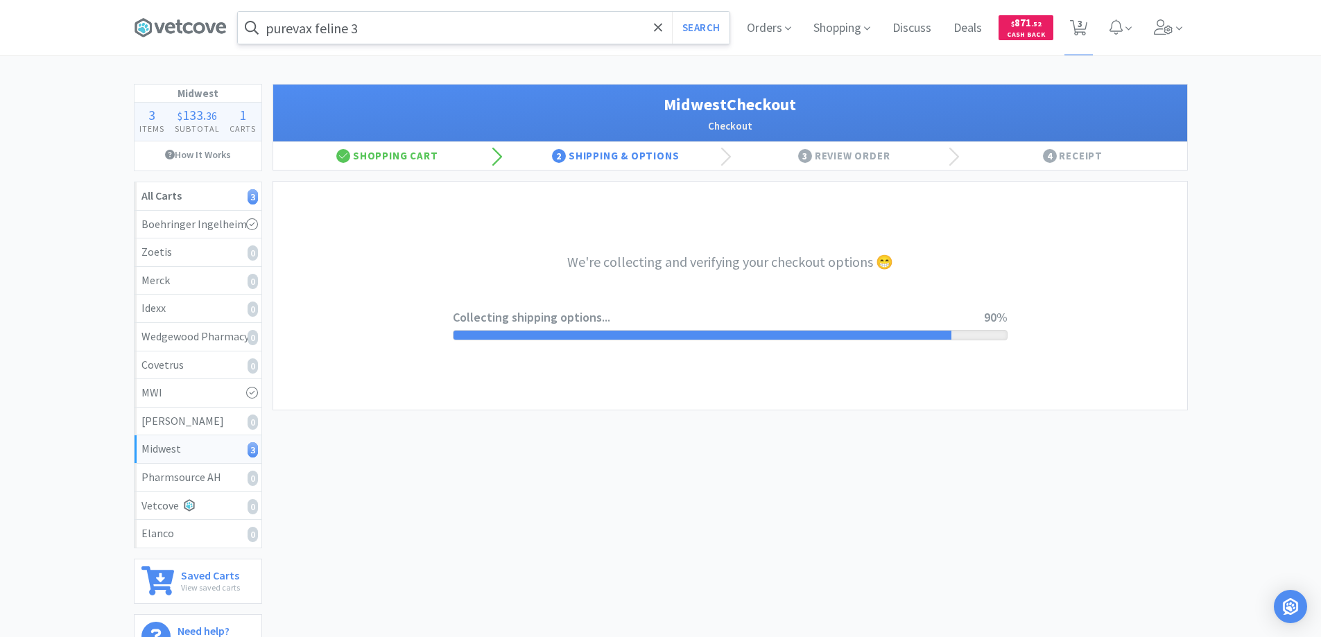
select select "3"
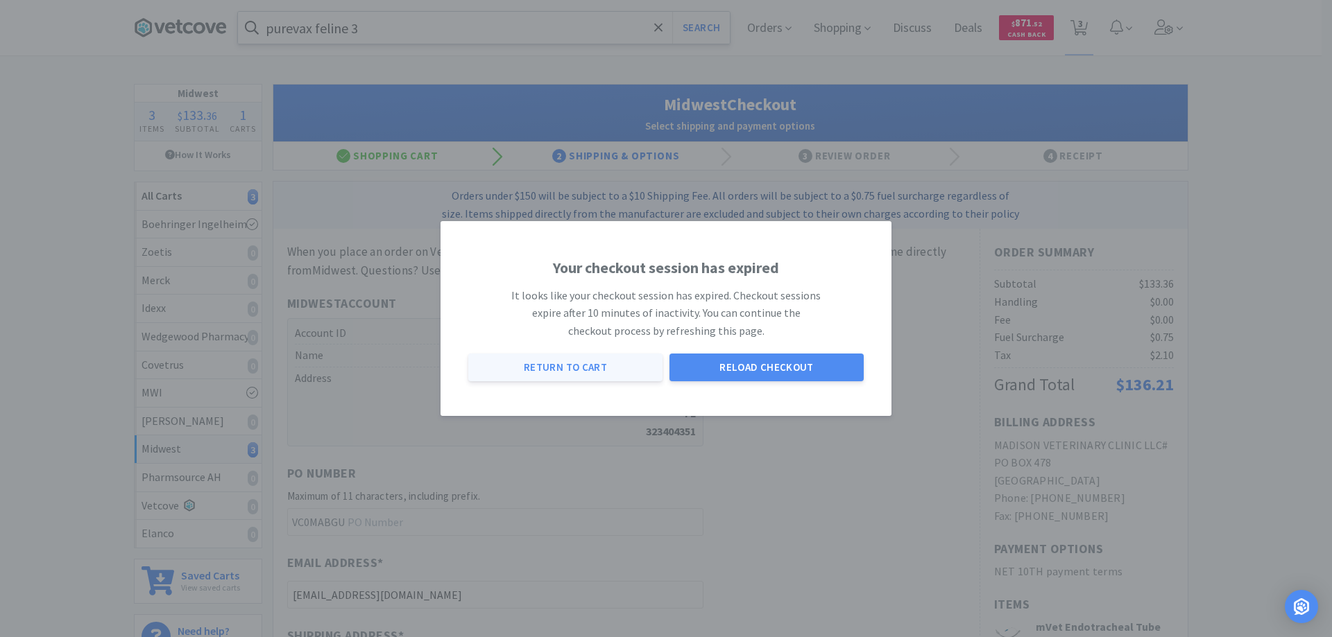
click at [582, 369] on button "Return to Cart" at bounding box center [565, 368] width 194 height 28
select select "1"
select select "2"
